Goal: Task Accomplishment & Management: Manage account settings

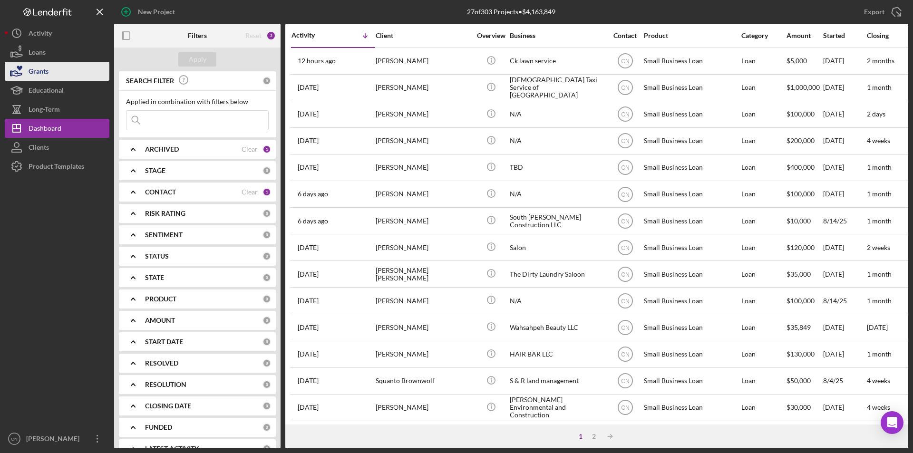
click at [39, 74] on div "Grants" at bounding box center [39, 72] width 20 height 21
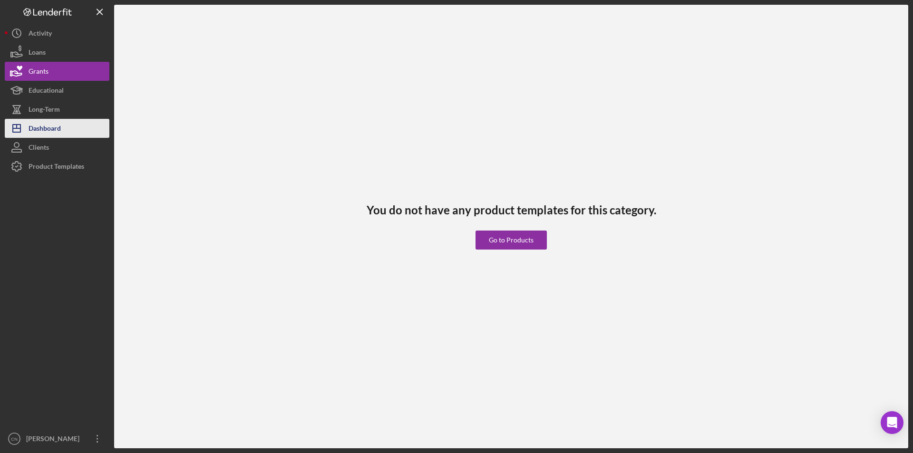
click at [44, 130] on div "Dashboard" at bounding box center [45, 129] width 32 height 21
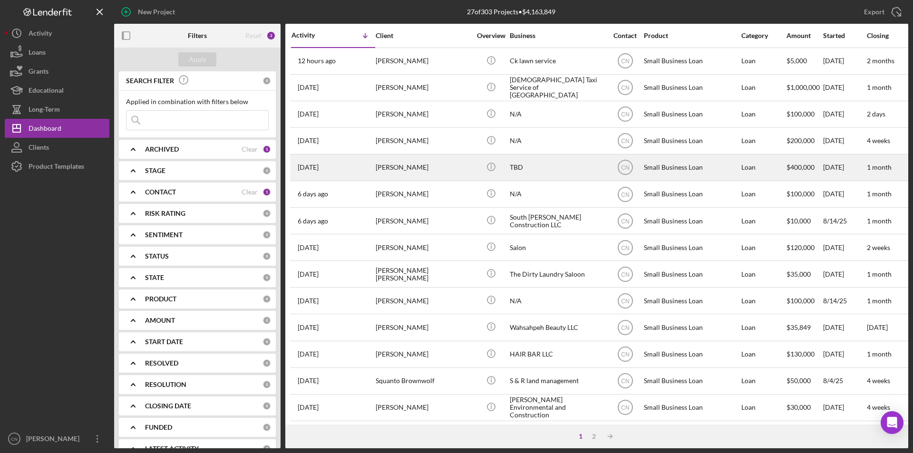
click at [398, 169] on div "[PERSON_NAME]" at bounding box center [423, 167] width 95 height 25
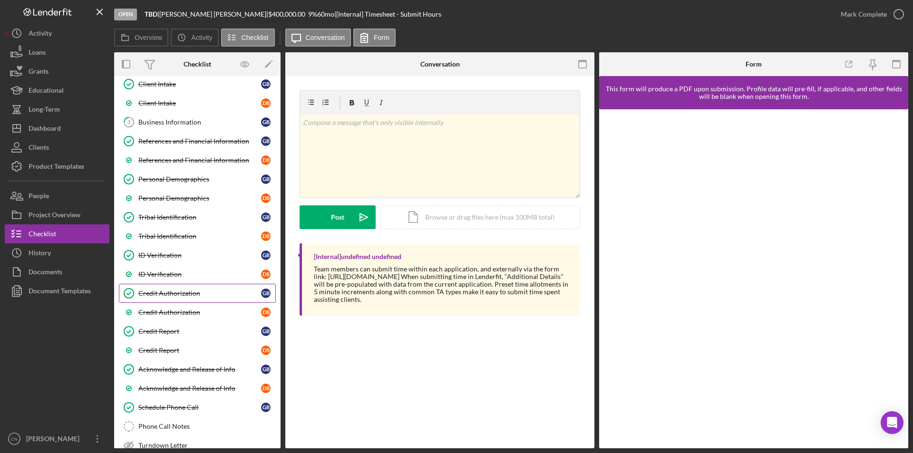
scroll to position [225, 0]
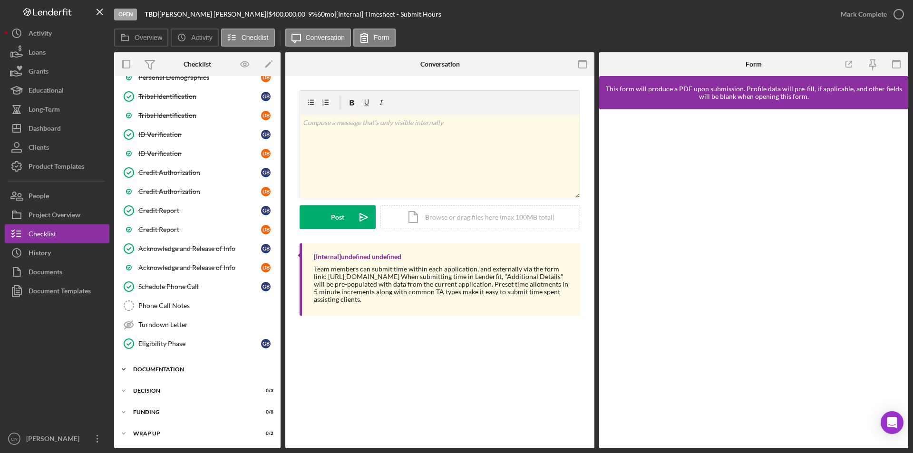
click at [166, 368] on div "Documentation" at bounding box center [201, 370] width 136 height 6
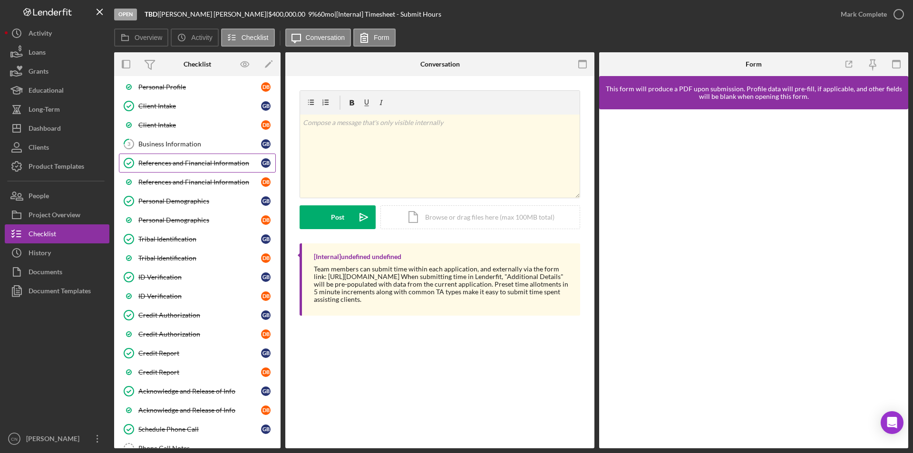
scroll to position [0, 0]
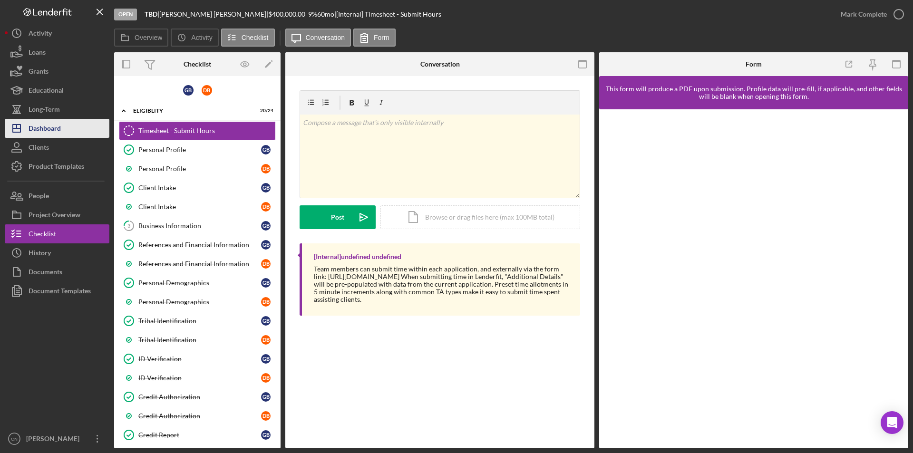
click at [44, 128] on div "Dashboard" at bounding box center [45, 129] width 32 height 21
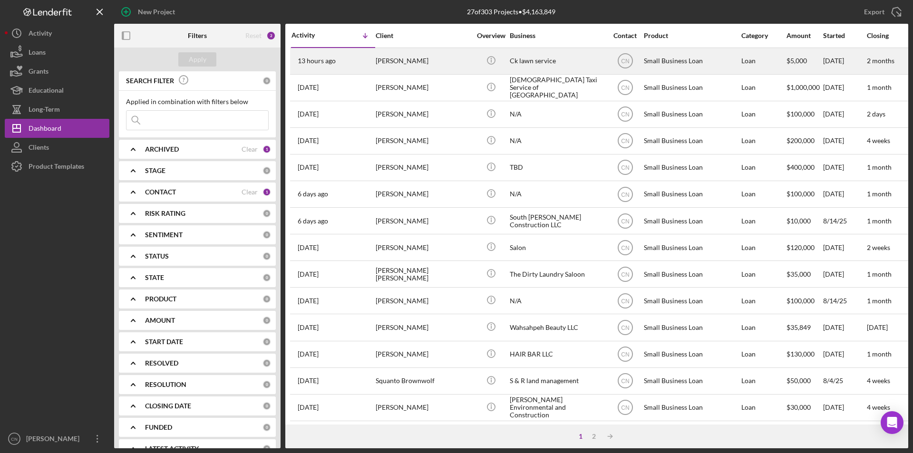
click at [520, 57] on div "Ck lawn service" at bounding box center [557, 61] width 95 height 25
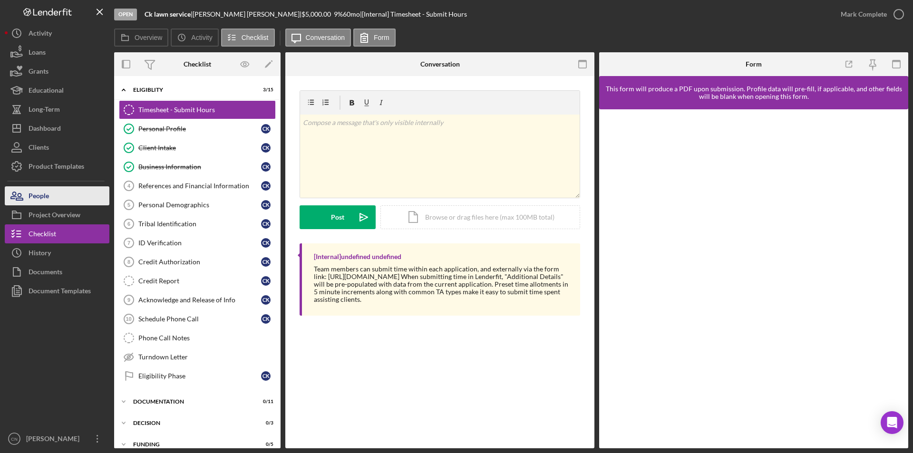
click at [46, 196] on div "People" at bounding box center [39, 196] width 20 height 21
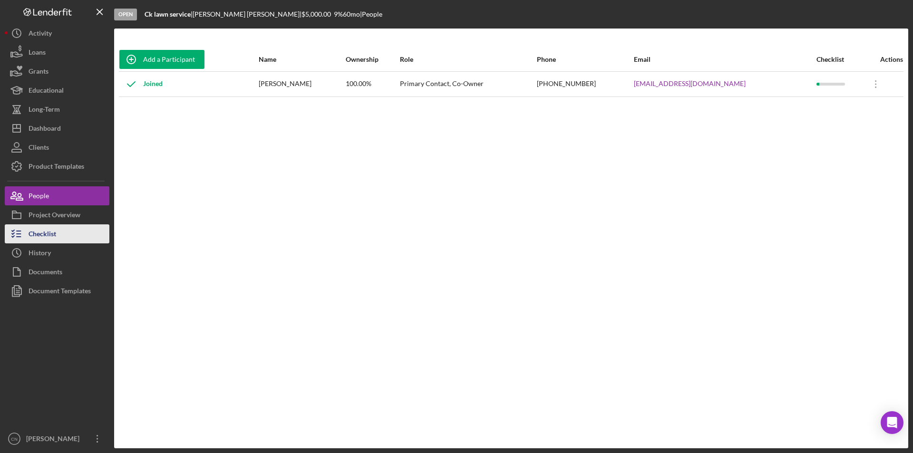
click at [44, 234] on div "Checklist" at bounding box center [43, 235] width 28 height 21
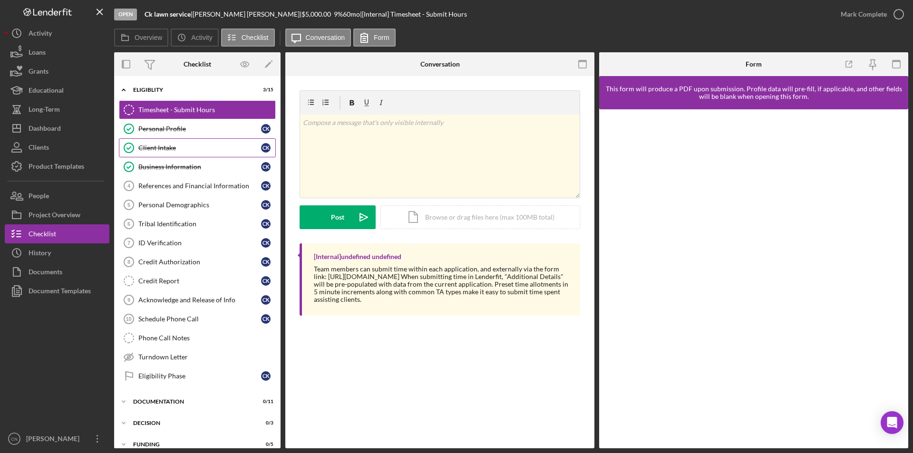
click at [165, 146] on div "Client Intake" at bounding box center [199, 148] width 123 height 8
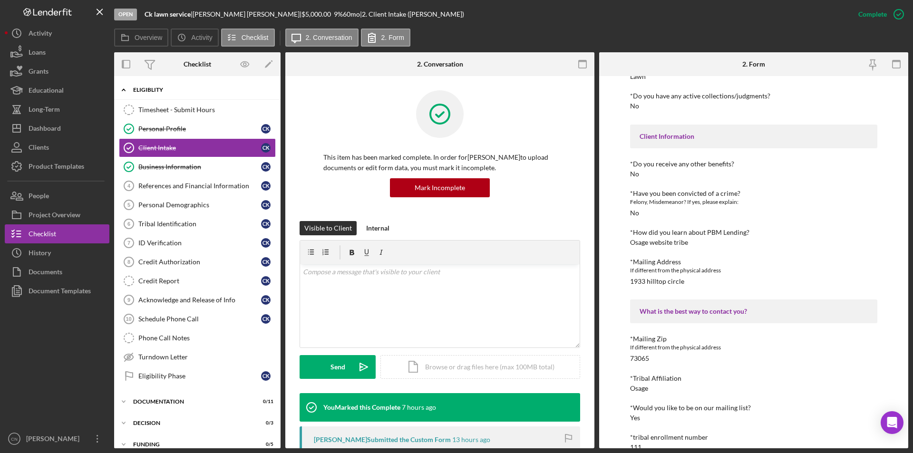
scroll to position [618, 0]
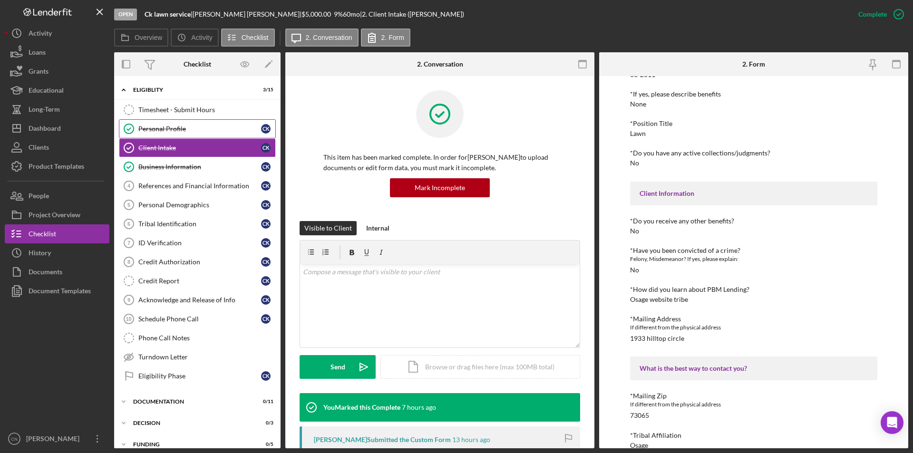
click at [170, 127] on div "Personal Profile" at bounding box center [199, 129] width 123 height 8
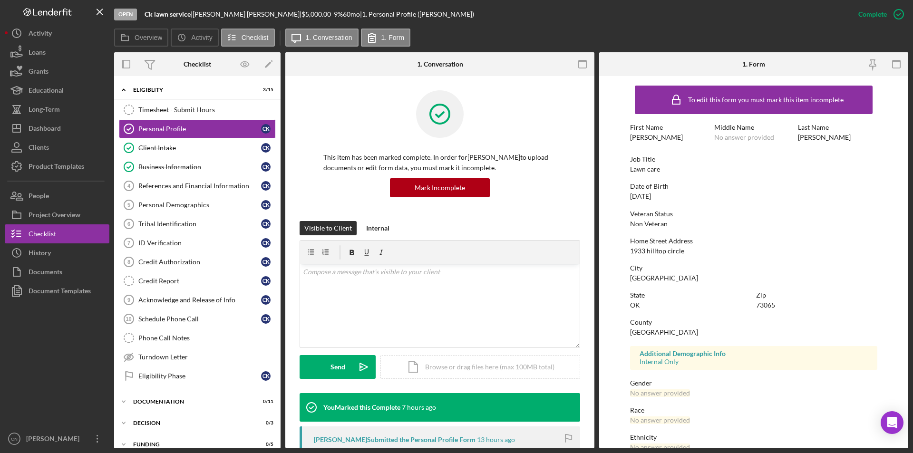
scroll to position [48, 0]
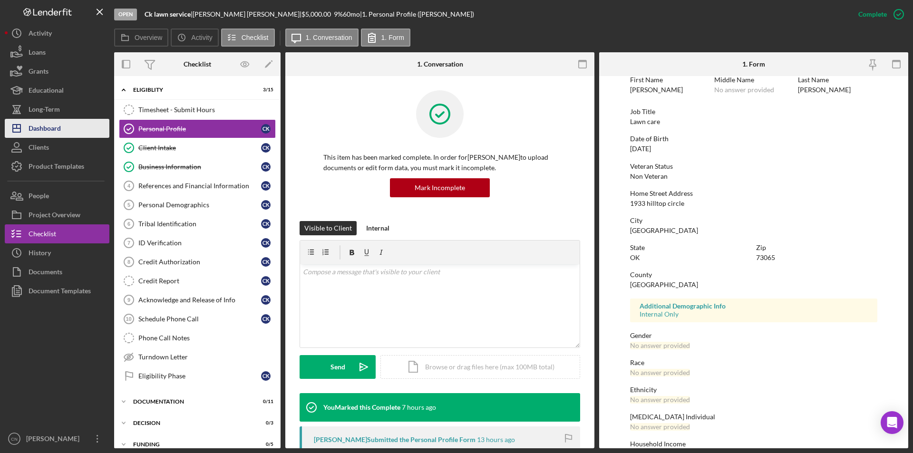
click at [45, 131] on div "Dashboard" at bounding box center [45, 129] width 32 height 21
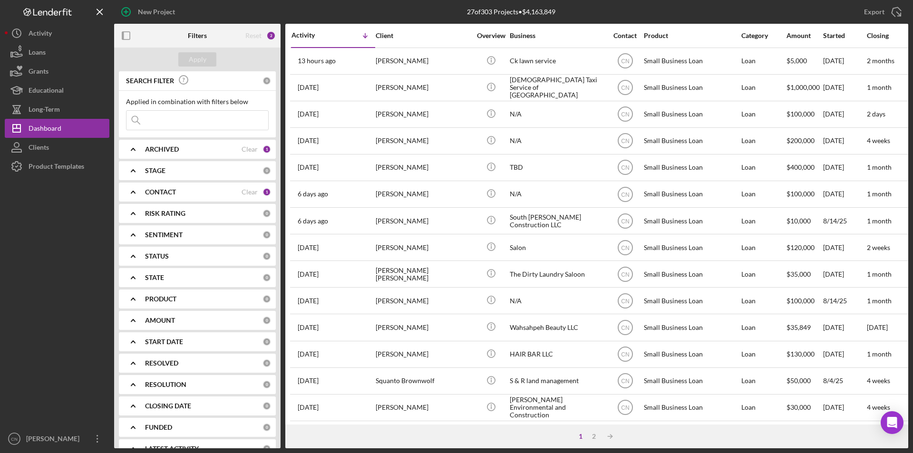
click at [162, 194] on b "CONTACT" at bounding box center [160, 192] width 31 height 8
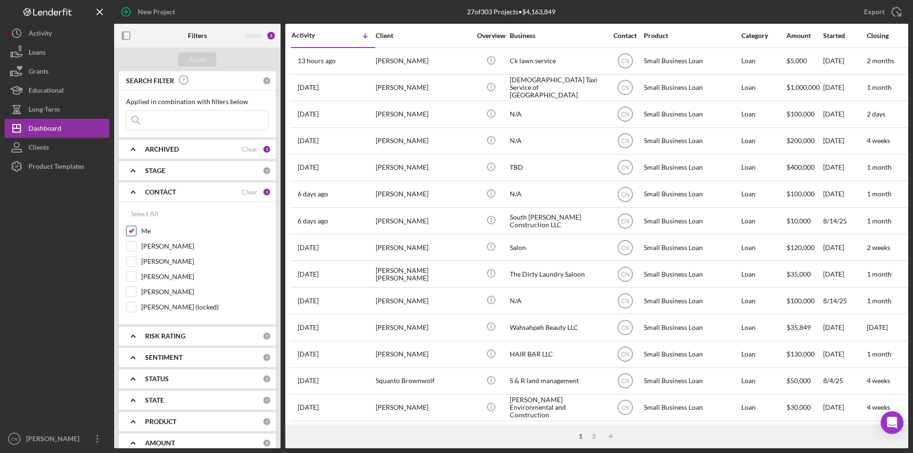
click at [130, 231] on input "Me" at bounding box center [132, 231] width 10 height 10
checkbox input "false"
click at [131, 245] on input "[PERSON_NAME]" at bounding box center [132, 247] width 10 height 10
checkbox input "true"
click at [194, 59] on div "Apply" at bounding box center [198, 59] width 18 height 14
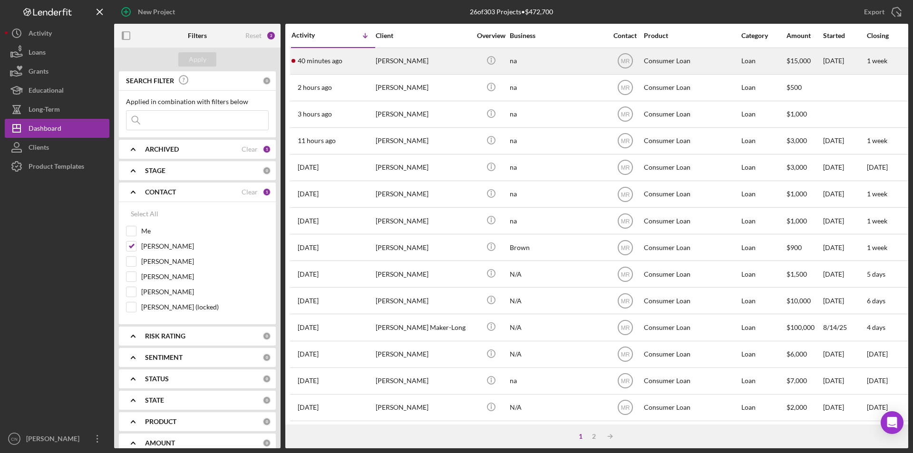
click at [406, 63] on div "[PERSON_NAME]" at bounding box center [423, 61] width 95 height 25
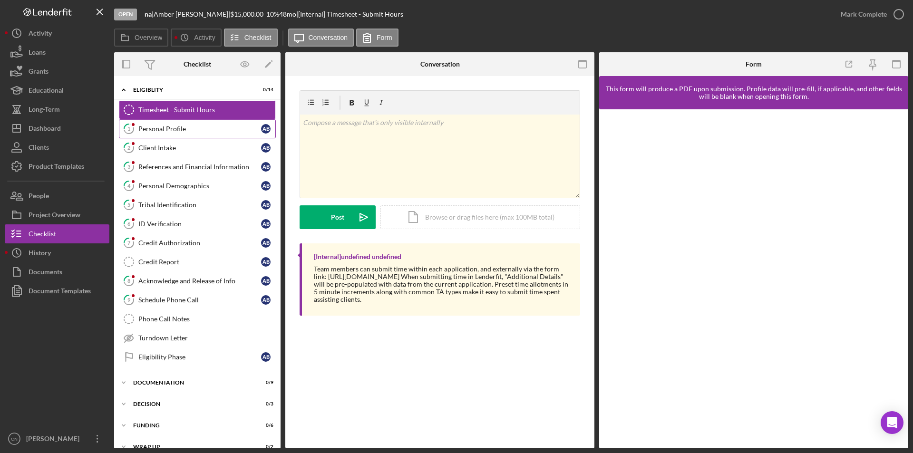
click at [163, 130] on div "Personal Profile" at bounding box center [199, 129] width 123 height 8
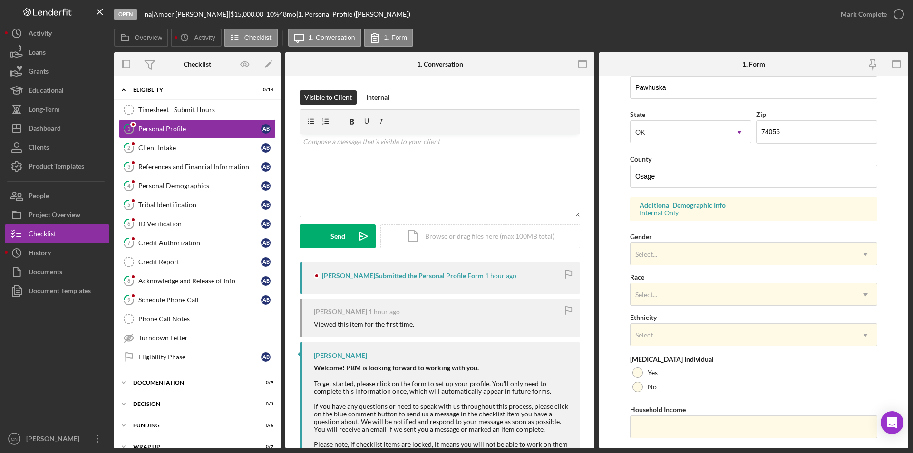
scroll to position [263, 0]
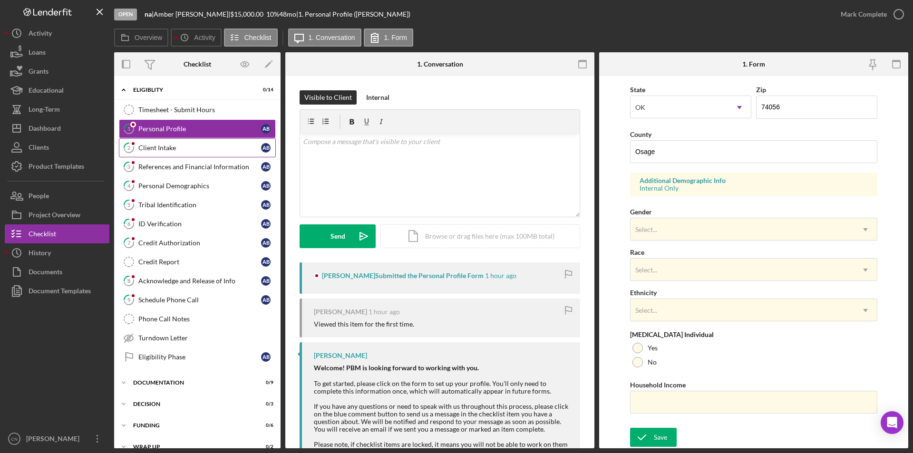
click at [171, 147] on div "Client Intake" at bounding box center [199, 148] width 123 height 8
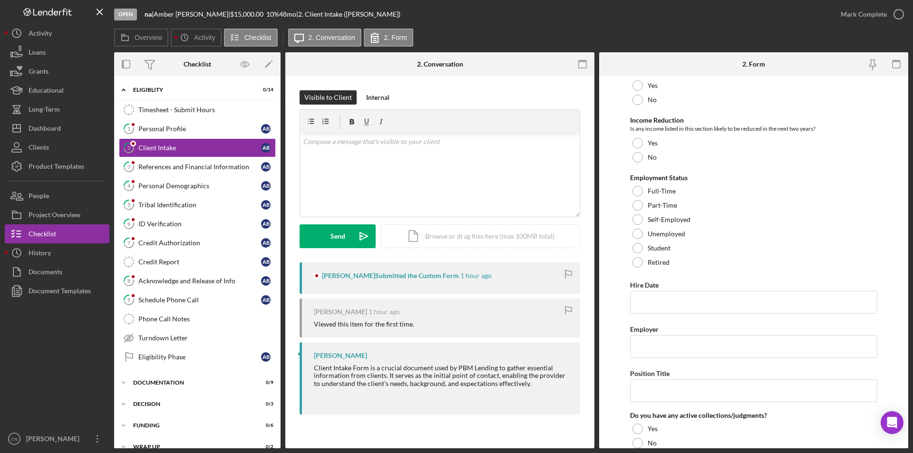
scroll to position [1046, 0]
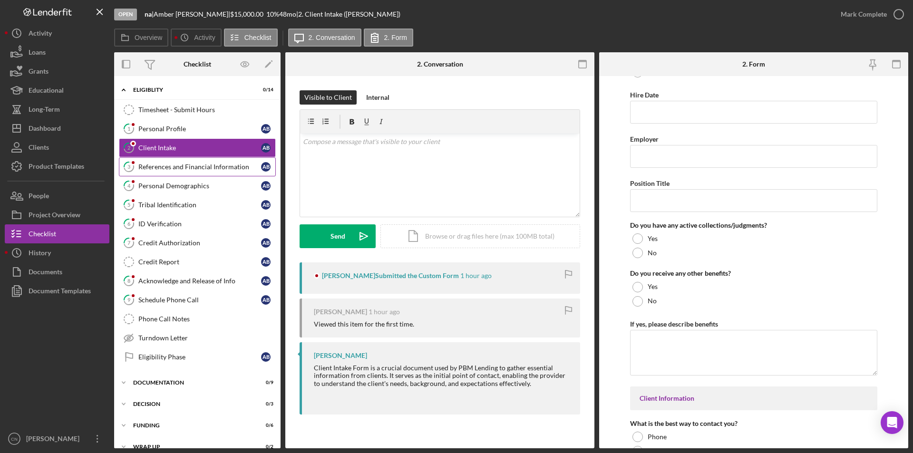
click at [170, 165] on div "References and Financial Information" at bounding box center [199, 167] width 123 height 8
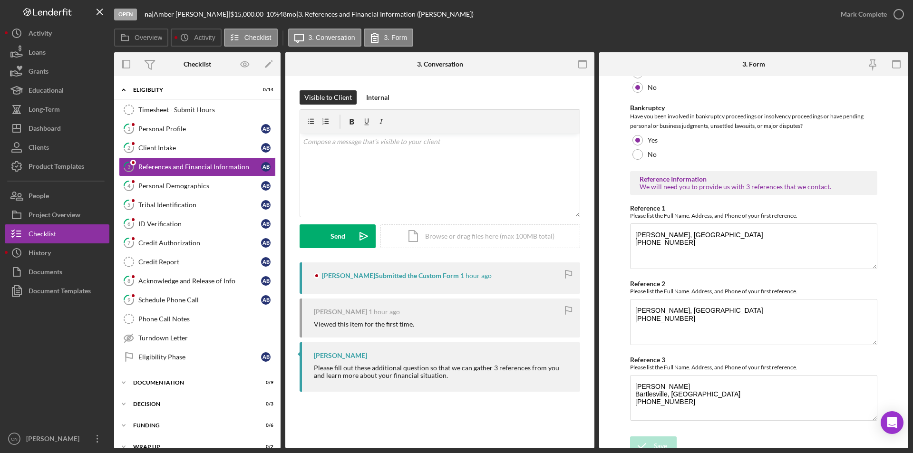
scroll to position [307, 0]
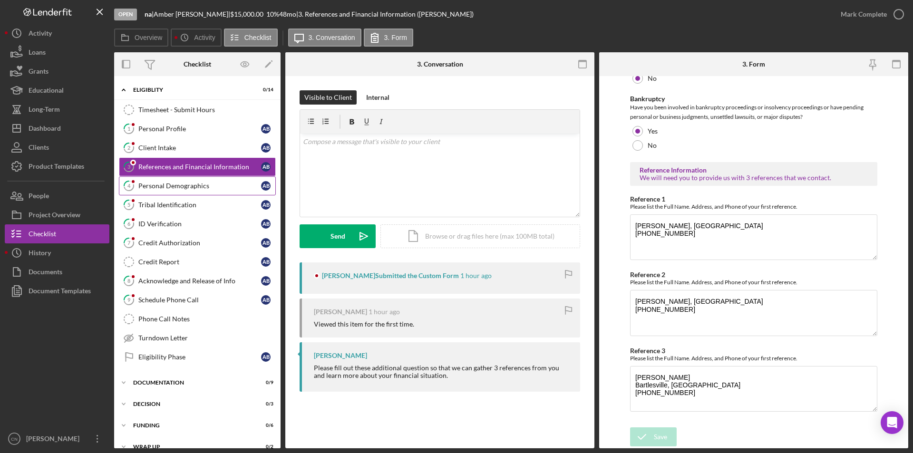
click at [139, 187] on icon "4" at bounding box center [129, 186] width 24 height 24
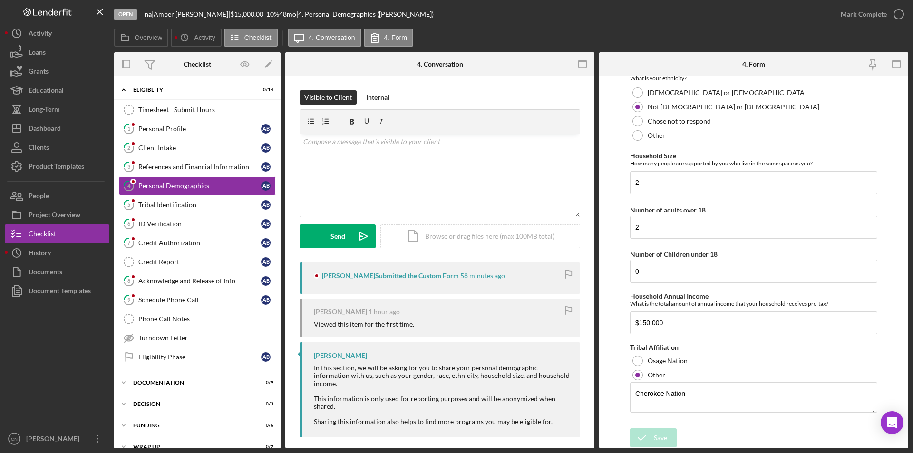
scroll to position [438, 0]
click at [164, 202] on div "Tribal Identification" at bounding box center [199, 205] width 123 height 8
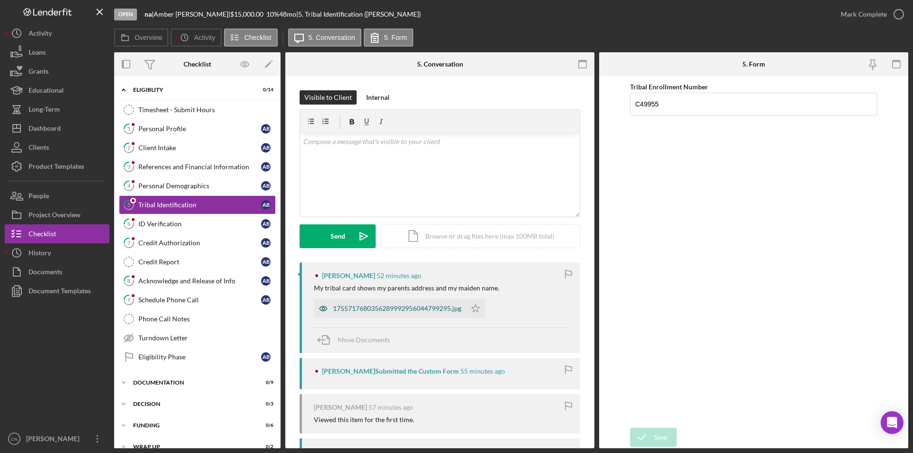
click at [395, 313] on div "1755717680356289992956044799295.jpg" at bounding box center [390, 308] width 152 height 19
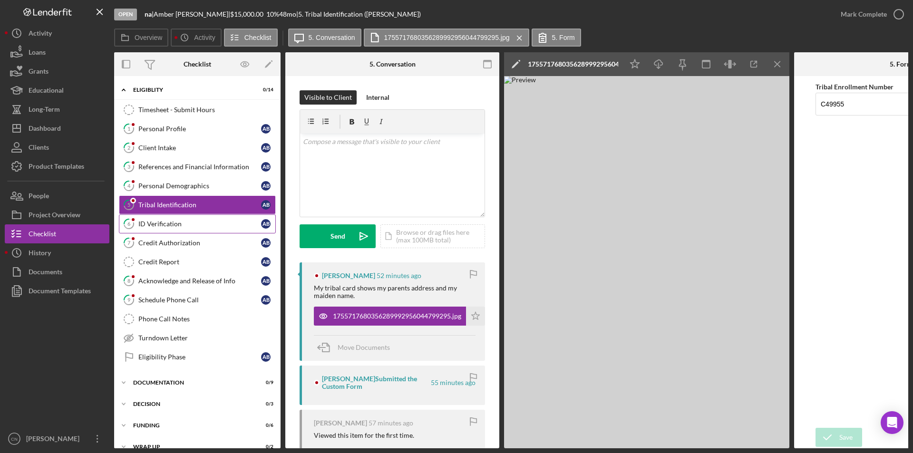
click at [151, 220] on div "ID Verification" at bounding box center [199, 224] width 123 height 8
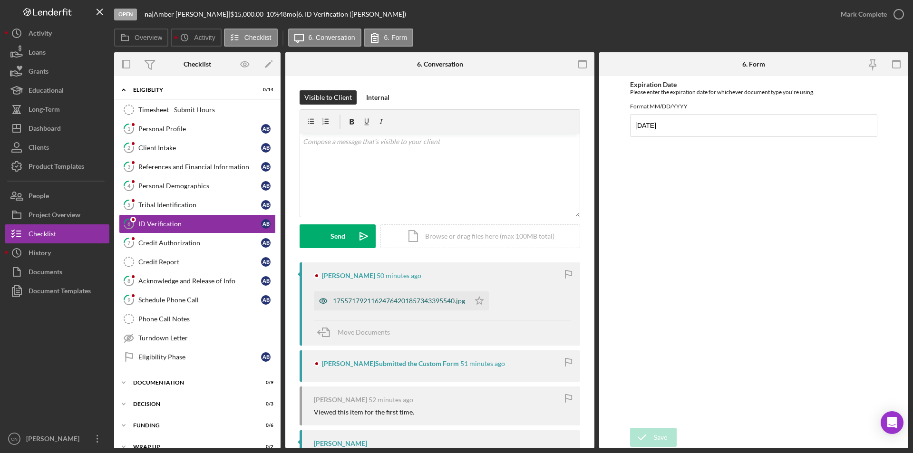
click at [376, 298] on div "17557179211624764201857343395540.jpg" at bounding box center [399, 301] width 132 height 8
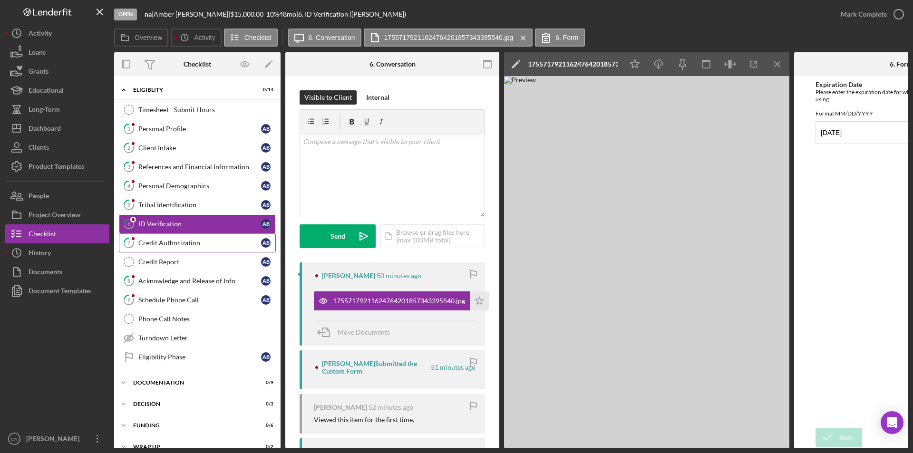
click at [162, 244] on div "Credit Authorization" at bounding box center [199, 243] width 123 height 8
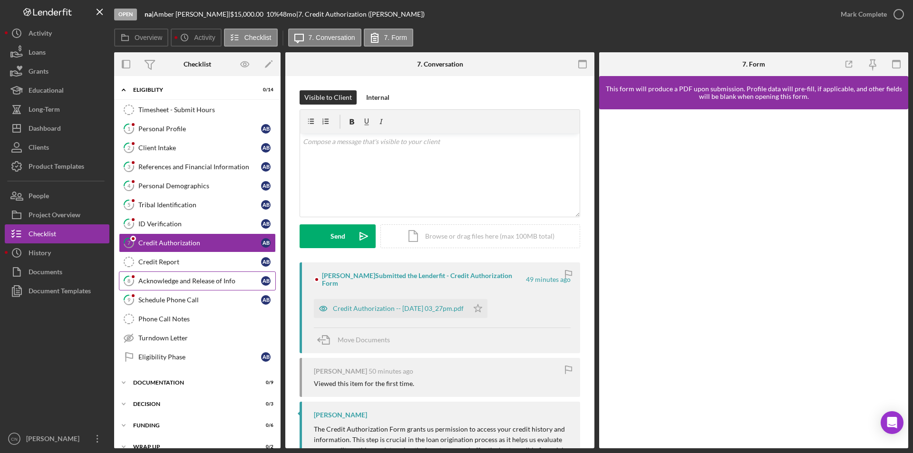
click at [156, 273] on link "8 Acknowledge and Release of Info A B" at bounding box center [197, 281] width 157 height 19
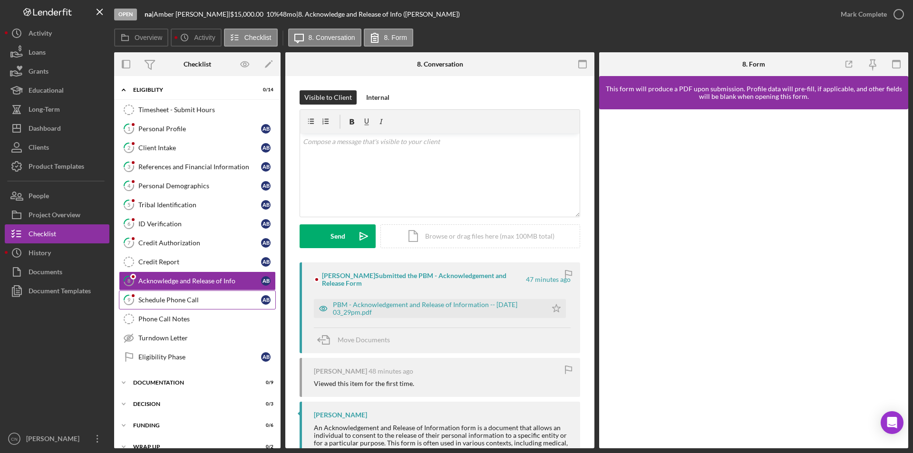
click at [157, 295] on link "9 Schedule Phone Call A B" at bounding box center [197, 300] width 157 height 19
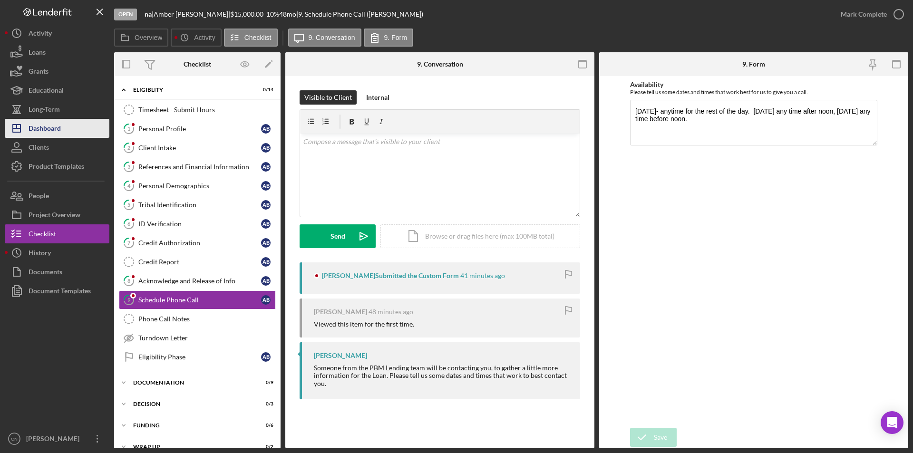
click at [49, 127] on div "Dashboard" at bounding box center [45, 129] width 32 height 21
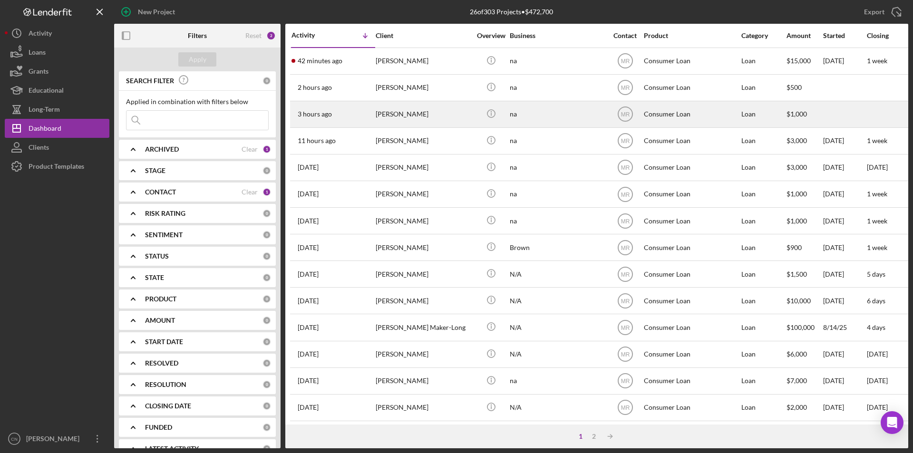
click at [364, 117] on div "3 hours ago [PERSON_NAME]" at bounding box center [333, 114] width 83 height 25
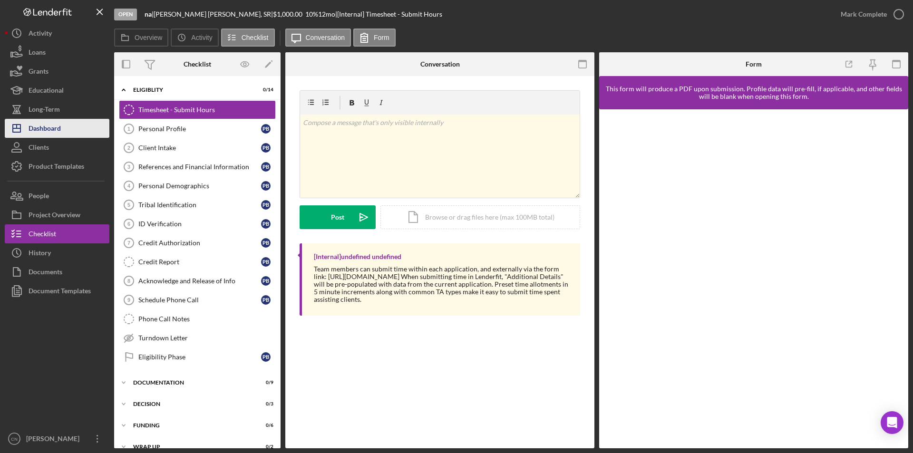
click at [55, 119] on div "Dashboard" at bounding box center [45, 129] width 32 height 21
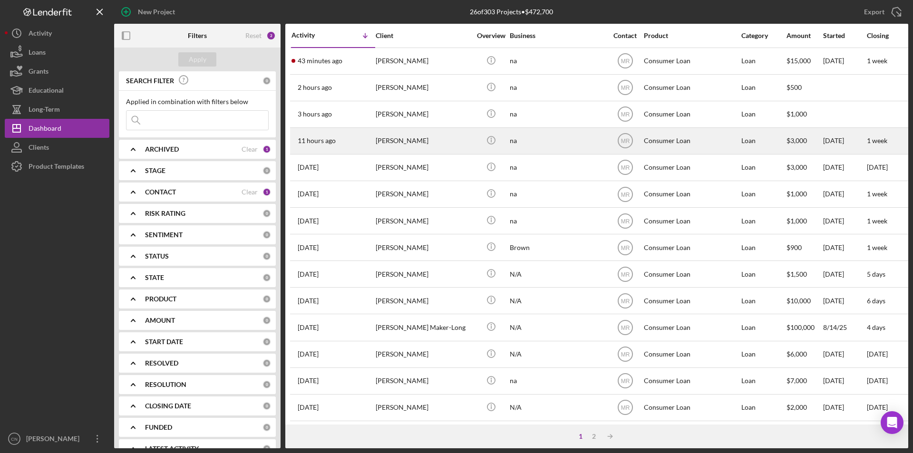
click at [386, 138] on div "[PERSON_NAME]" at bounding box center [423, 140] width 95 height 25
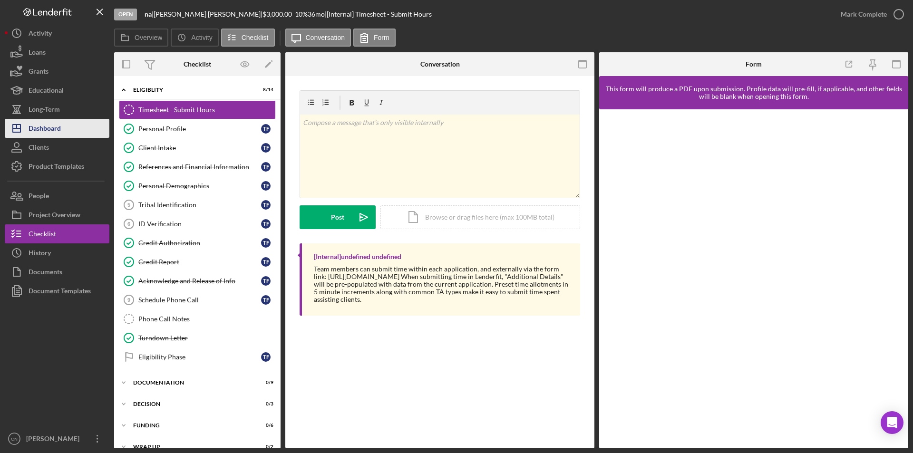
click at [47, 128] on div "Dashboard" at bounding box center [45, 129] width 32 height 21
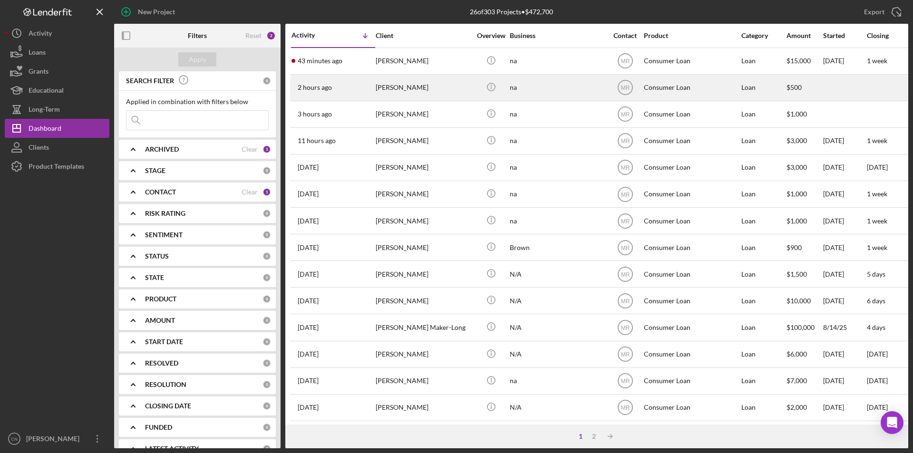
click at [395, 88] on div "[PERSON_NAME]" at bounding box center [423, 87] width 95 height 25
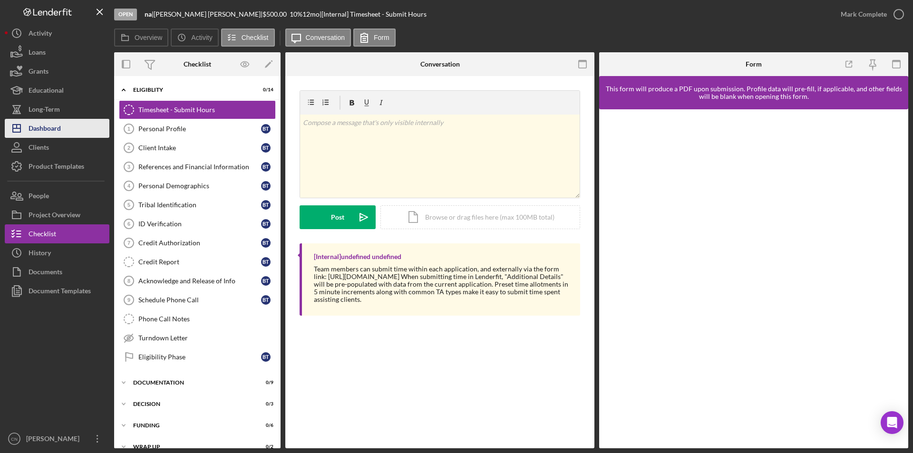
click at [57, 125] on div "Dashboard" at bounding box center [45, 129] width 32 height 21
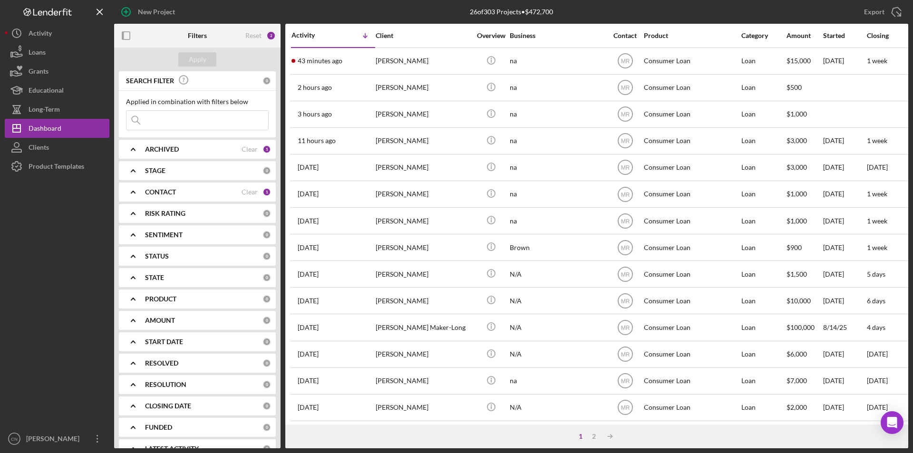
click at [169, 186] on div "CONTACT Clear 1" at bounding box center [208, 192] width 126 height 19
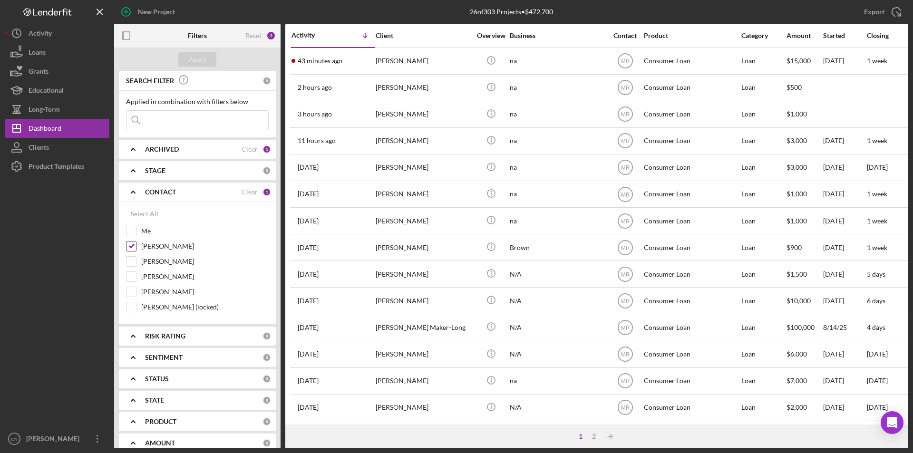
click at [135, 247] on input "[PERSON_NAME]" at bounding box center [132, 247] width 10 height 10
checkbox input "false"
click at [135, 234] on input "Me" at bounding box center [132, 231] width 10 height 10
checkbox input "true"
click at [201, 56] on div "Apply" at bounding box center [198, 59] width 18 height 14
